Goal: Navigation & Orientation: Find specific page/section

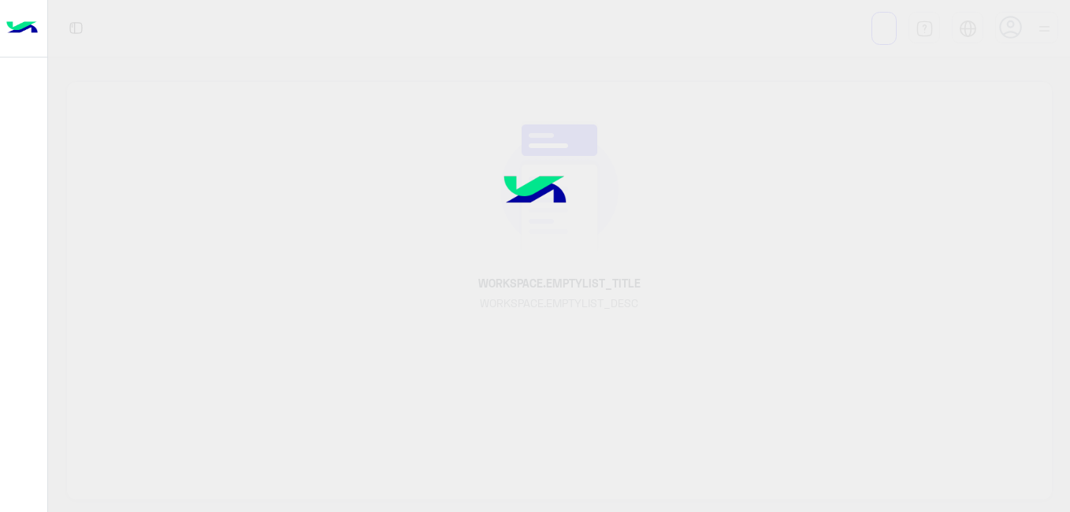
click at [567, 170] on img at bounding box center [535, 192] width 118 height 79
click at [526, 220] on img at bounding box center [535, 192] width 118 height 79
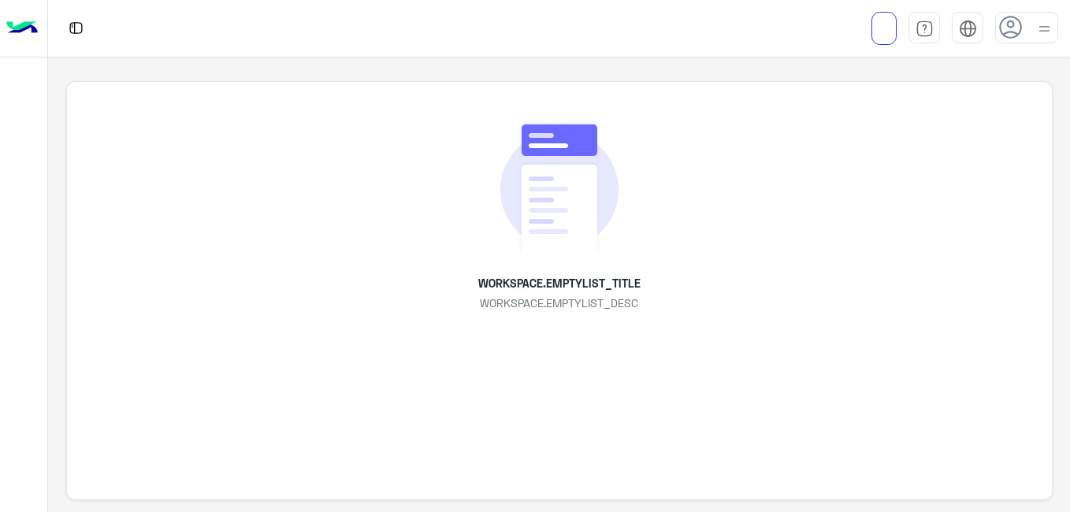
click at [1035, 35] on img at bounding box center [1044, 29] width 20 height 20
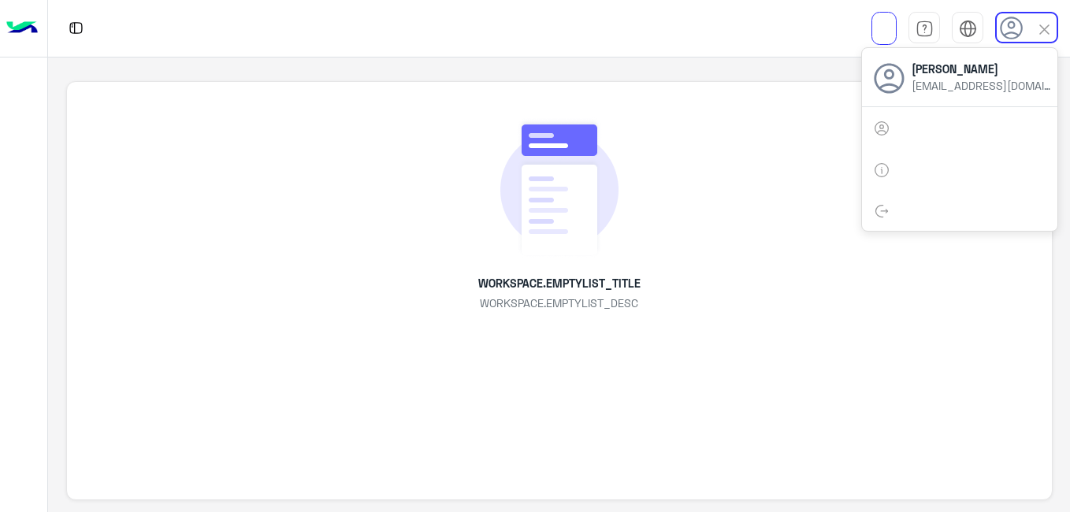
click at [452, 235] on div "WORKSPACE.EMPTYLIST_TITLE WORKSPACE.EMPTYLIST_DESC" at bounding box center [559, 291] width 986 height 420
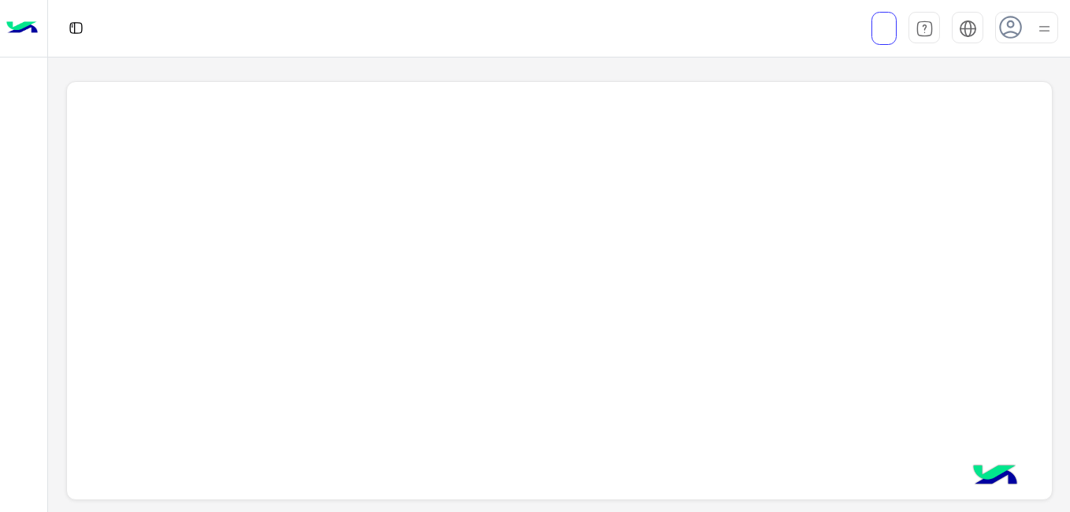
click at [1008, 431] on div at bounding box center [559, 291] width 986 height 420
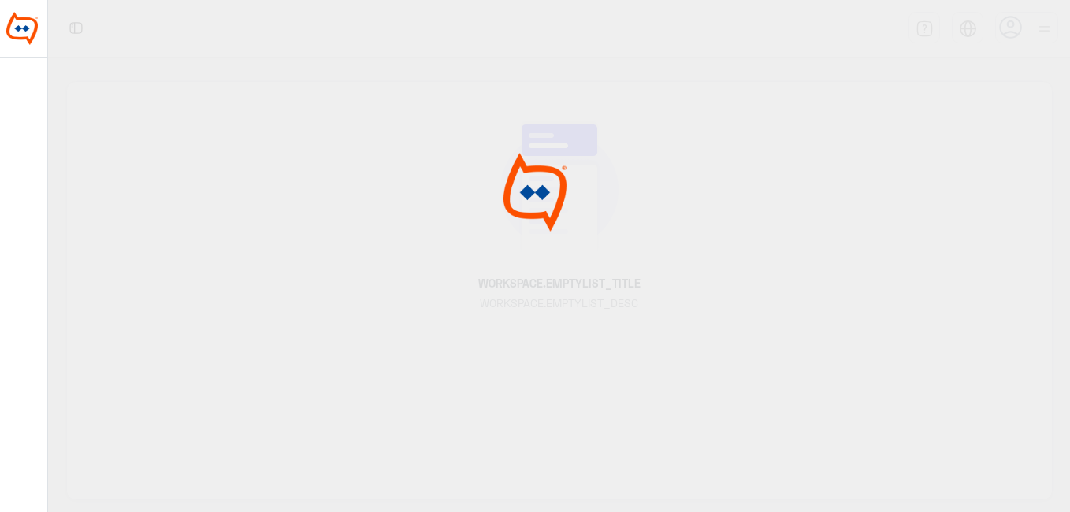
drag, startPoint x: 741, startPoint y: 135, endPoint x: 358, endPoint y: 351, distance: 440.2
click at [358, 351] on div at bounding box center [535, 256] width 1070 height 512
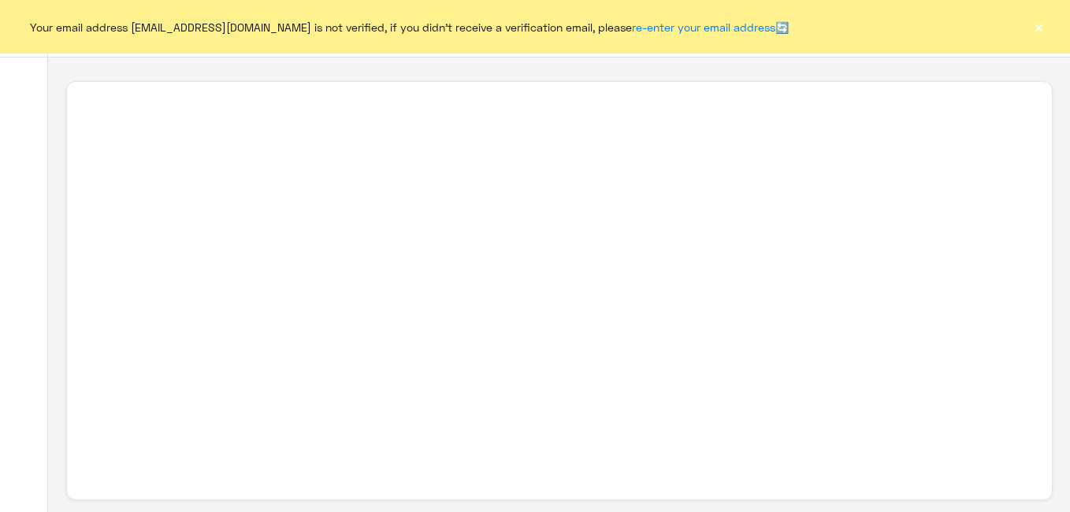
click at [1038, 33] on button "×" at bounding box center [1039, 27] width 16 height 16
